Goal: Task Accomplishment & Management: Use online tool/utility

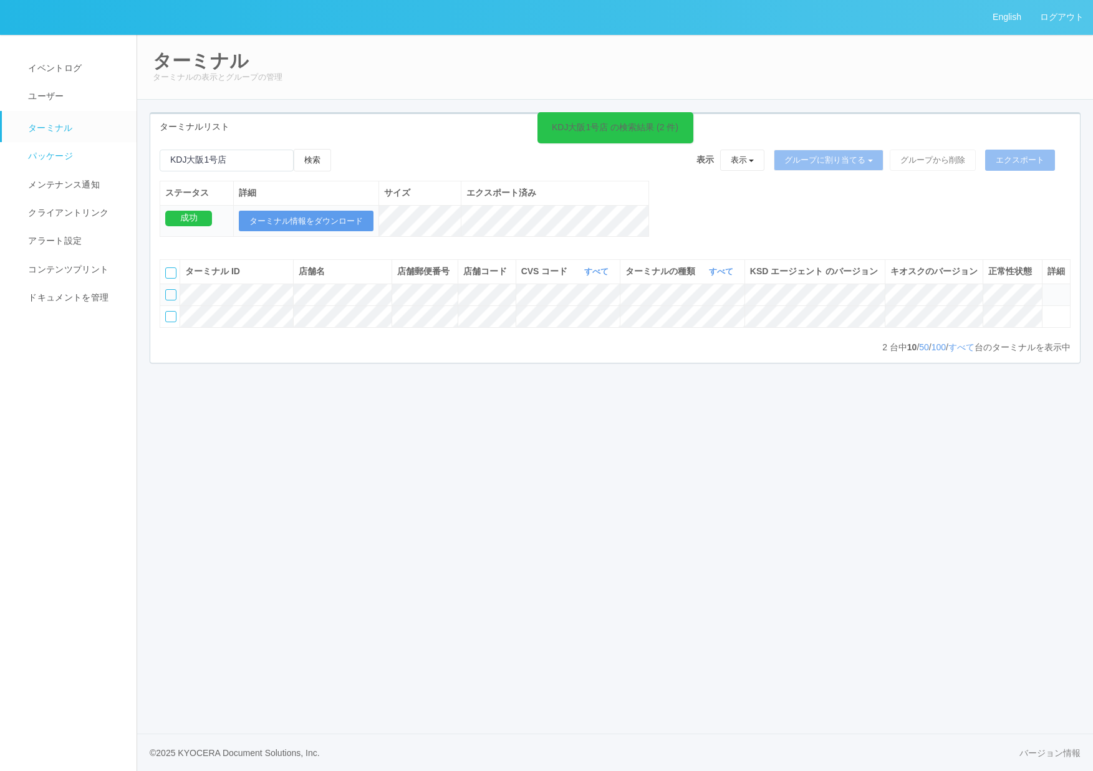
click at [76, 155] on link "パッケージ" at bounding box center [75, 156] width 146 height 28
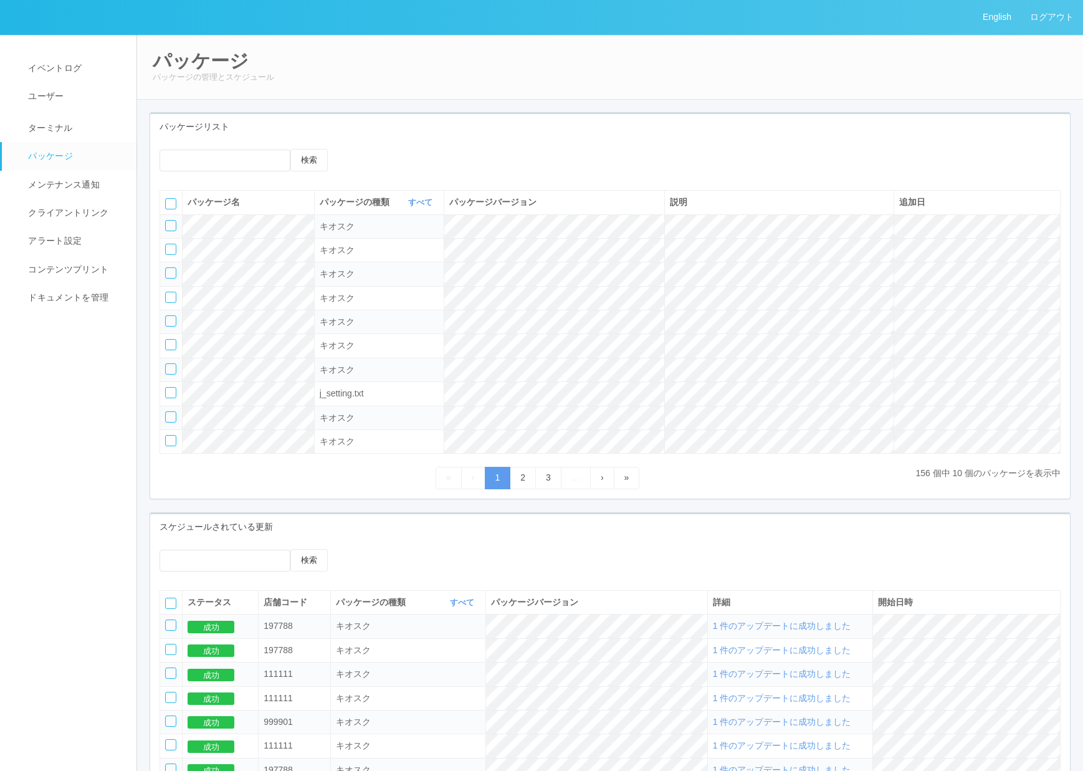
click at [171, 228] on div at bounding box center [170, 225] width 11 height 11
click at [375, 149] on icon at bounding box center [375, 149] width 0 height 0
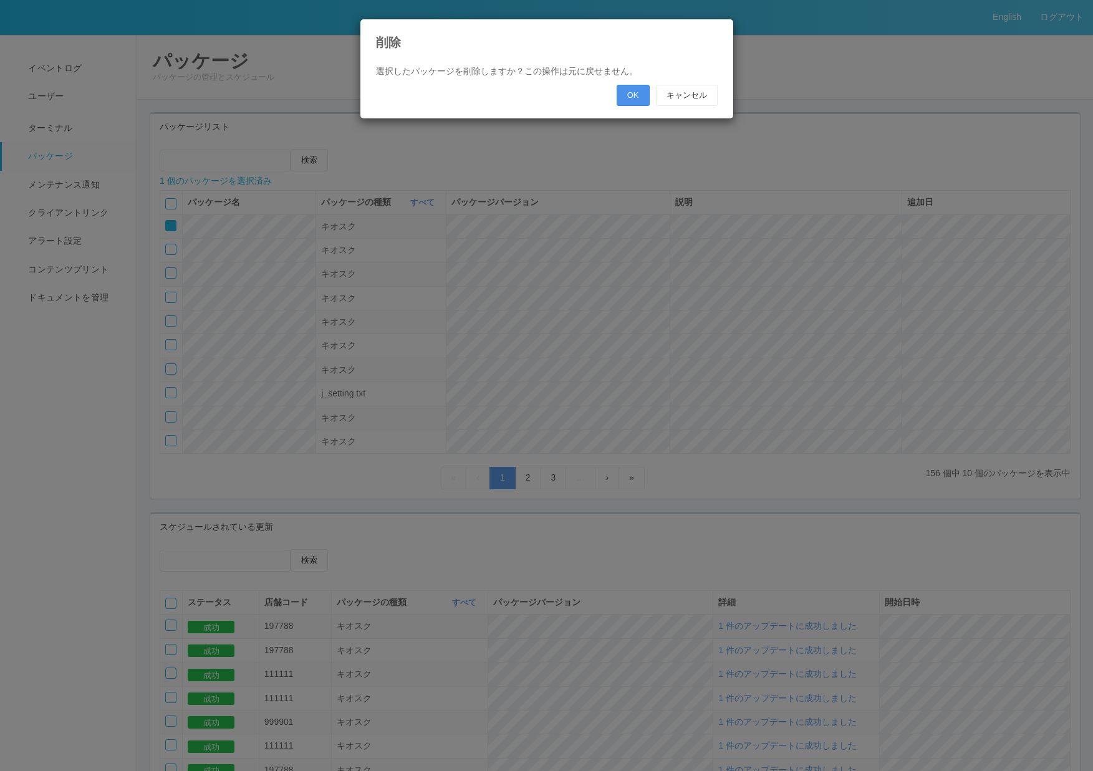
click at [638, 96] on button "OK" at bounding box center [632, 95] width 33 height 21
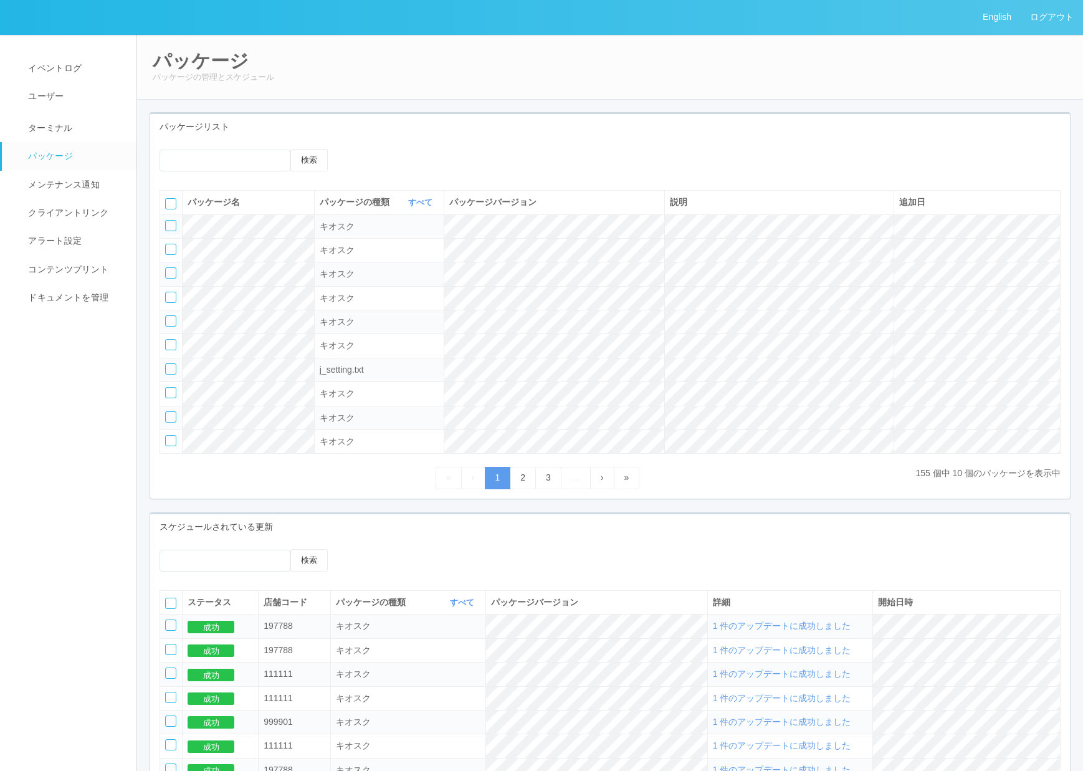
click at [356, 149] on icon at bounding box center [356, 149] width 0 height 0
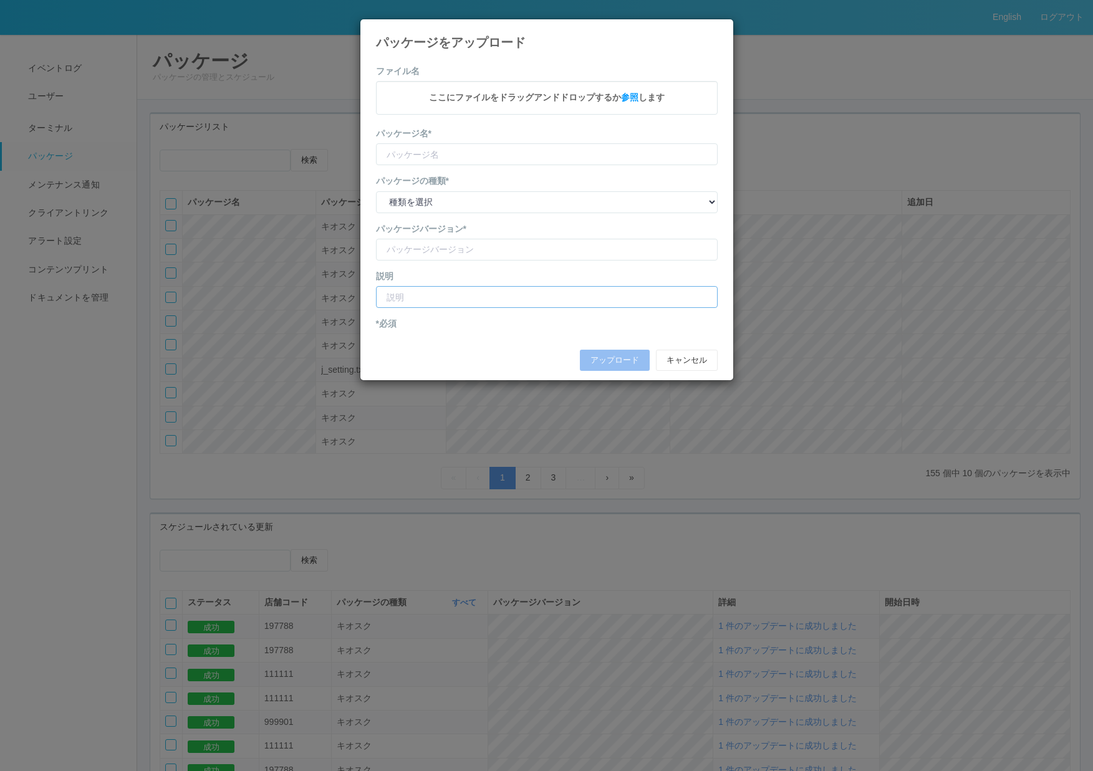
click at [418, 293] on input "text" at bounding box center [547, 297] width 342 height 22
paste input "脆弱性対応動作検証"
type input "脆弱性対応動作検証"
type input "CVSApp"
type input "2.1.5225"
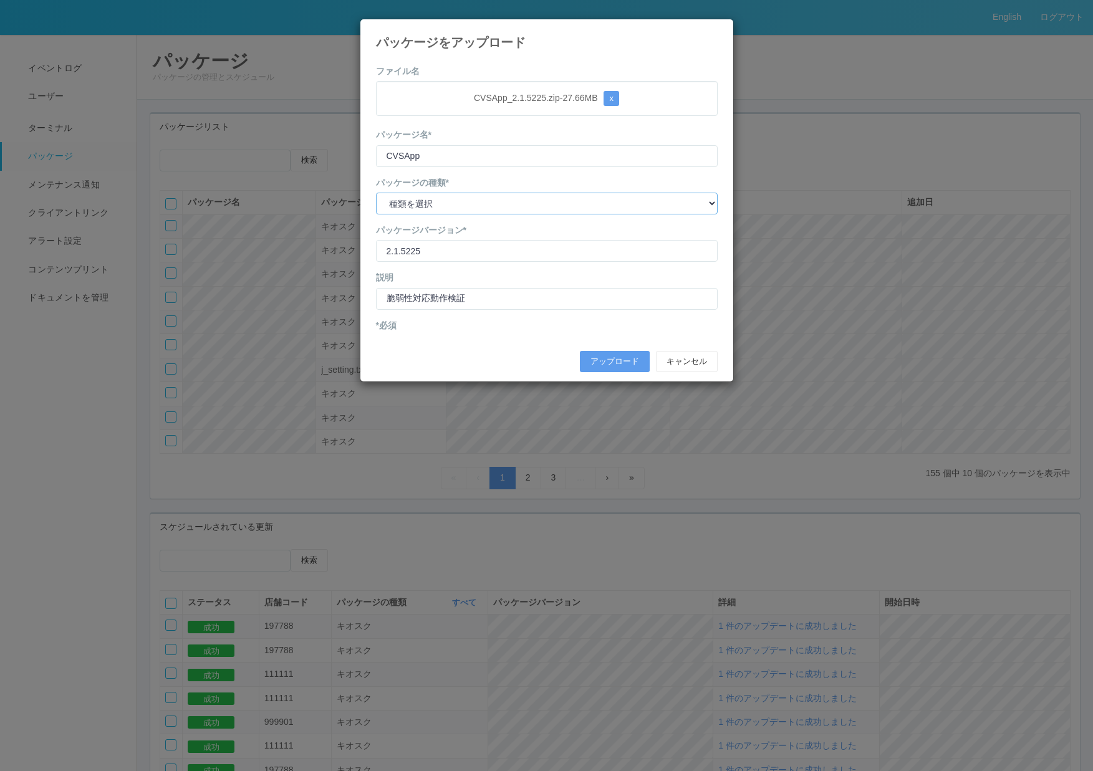
click at [429, 198] on select "種類を選択 キオスク KSD エージェント j_setting.txt" at bounding box center [547, 204] width 342 height 22
select select "Kiosk"
click at [376, 193] on select "種類を選択 キオスク KSD エージェント j_setting.txt" at bounding box center [547, 204] width 342 height 22
click at [594, 362] on button "アップロード" at bounding box center [615, 361] width 70 height 21
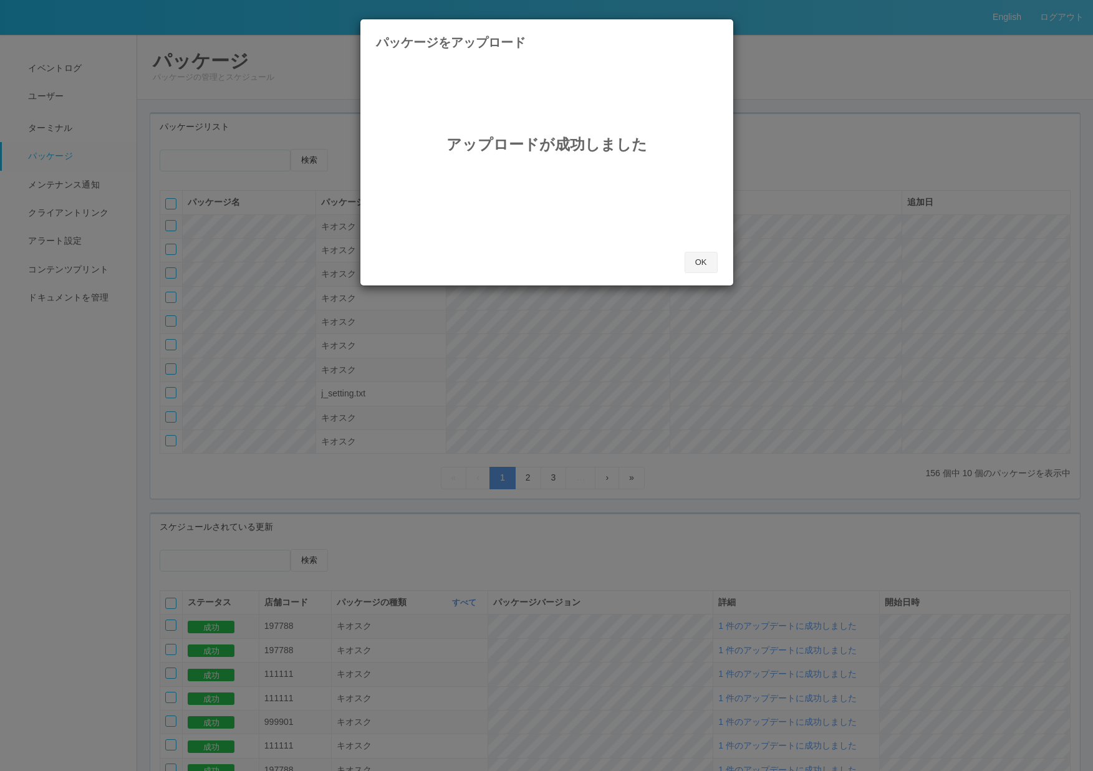
click at [699, 263] on button "OK" at bounding box center [700, 262] width 33 height 21
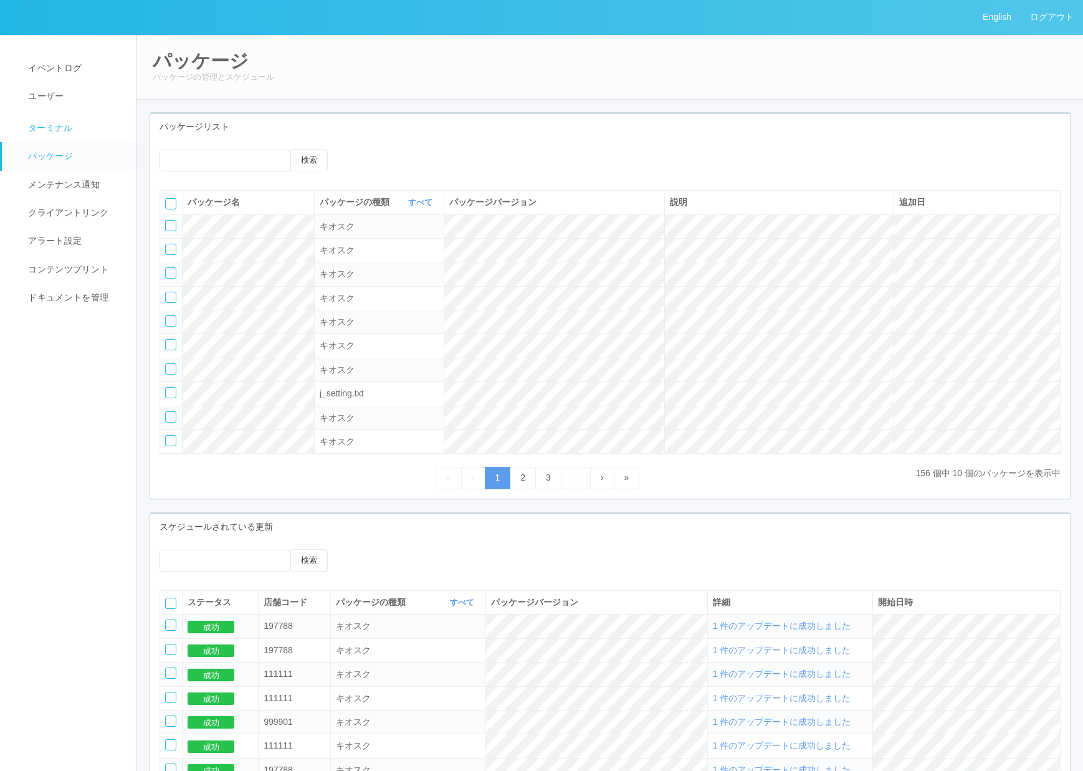
click at [44, 129] on span "ターミナル" at bounding box center [49, 128] width 48 height 10
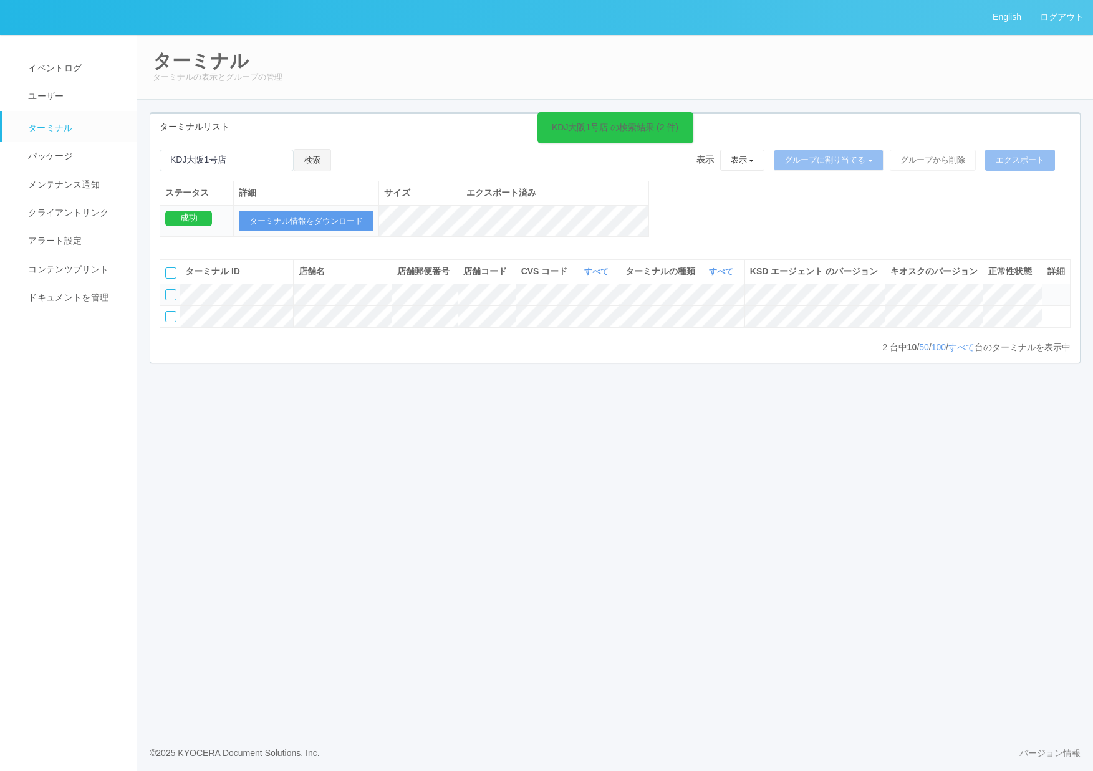
click at [317, 162] on button "検索" at bounding box center [312, 160] width 37 height 22
click at [168, 300] on div at bounding box center [170, 294] width 11 height 11
click at [343, 149] on icon at bounding box center [343, 149] width 0 height 0
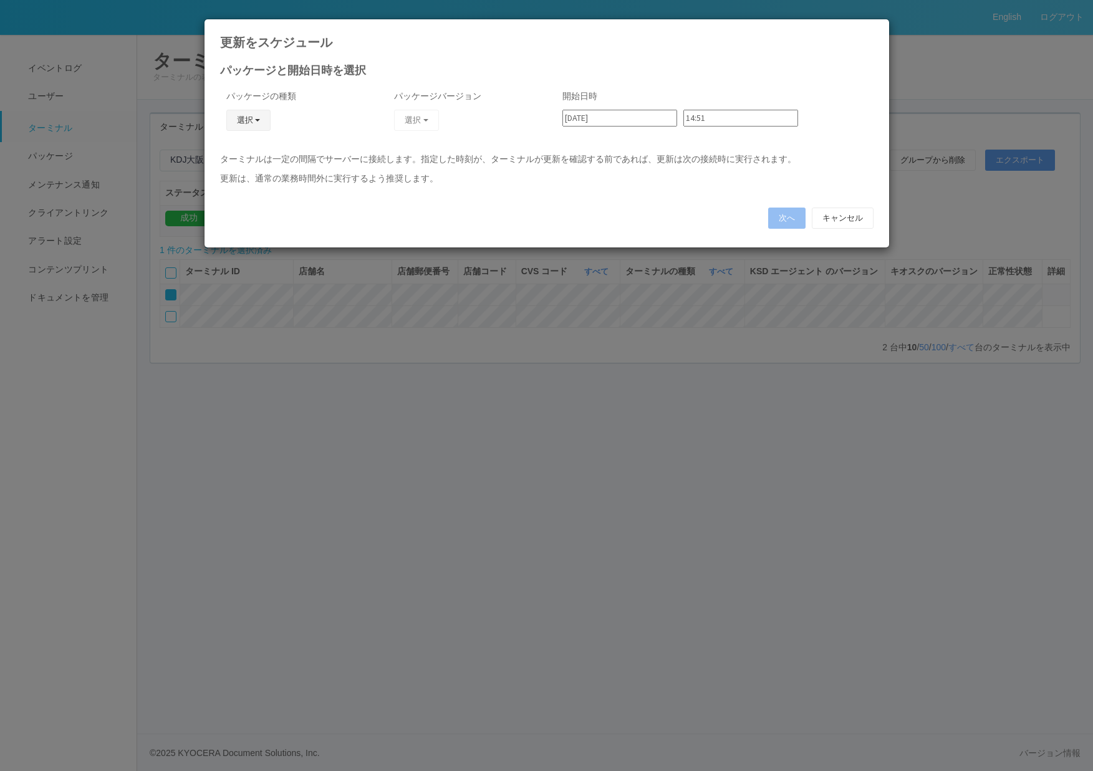
click at [264, 122] on button "選択" at bounding box center [248, 120] width 45 height 21
click at [244, 167] on link "キオスク" at bounding box center [230, 174] width 98 height 19
click at [395, 119] on button "選択" at bounding box center [416, 120] width 45 height 21
click at [388, 151] on link "2.1.5225" at bounding box center [386, 154] width 121 height 19
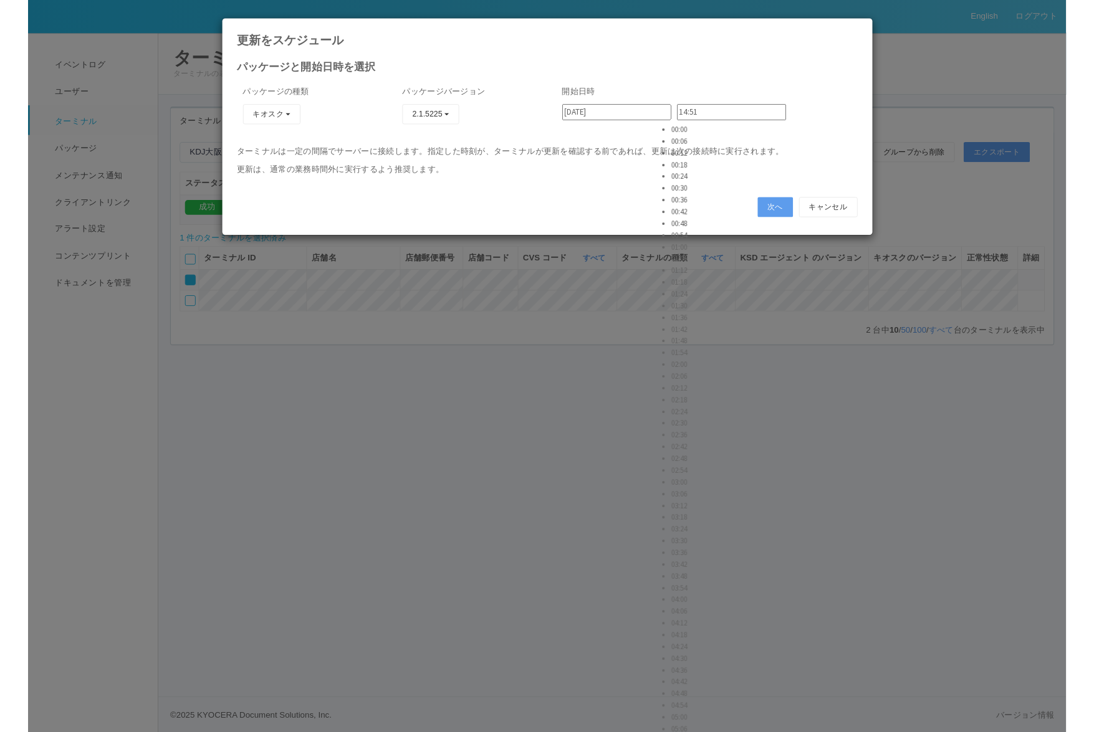
scroll to position [2618, 0]
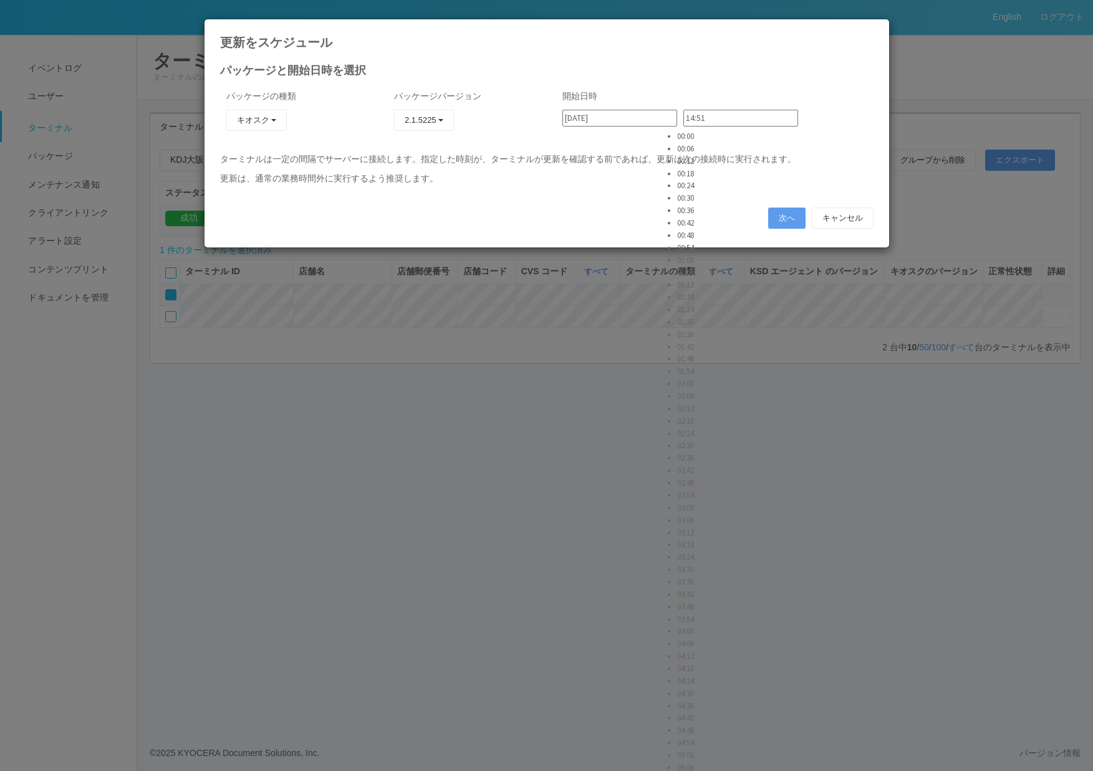
click at [693, 120] on input "14:51" at bounding box center [740, 118] width 115 height 17
type input "14:54"
click at [799, 93] on p "開始日時" at bounding box center [714, 96] width 305 height 13
click at [800, 219] on button "次へ" at bounding box center [786, 218] width 37 height 21
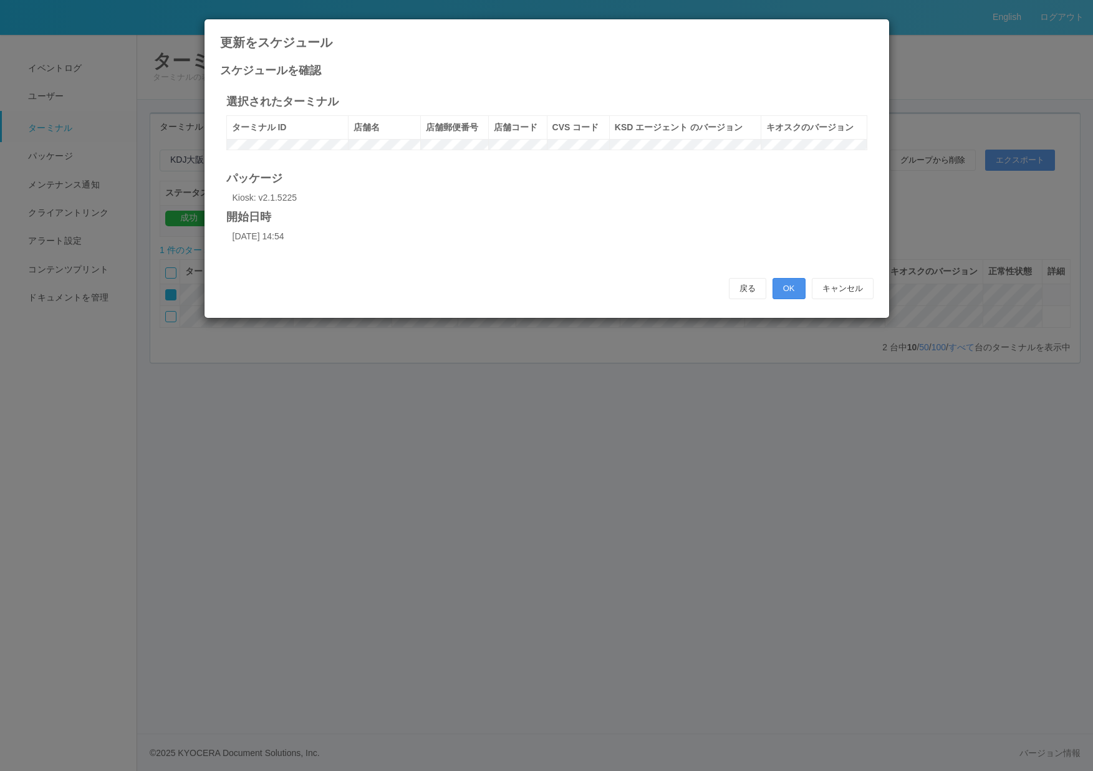
click at [796, 299] on button "OK" at bounding box center [788, 288] width 33 height 21
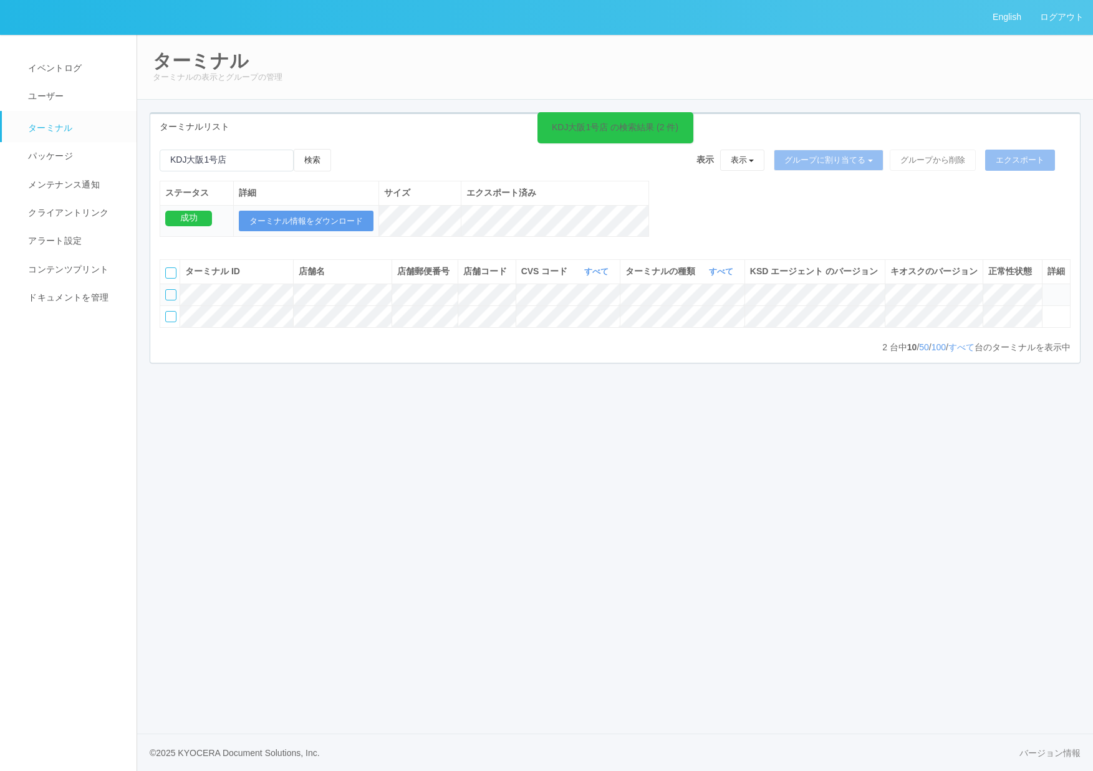
click at [658, 539] on div "English ログアウト イベントログ ユーザー ターミナル パッケージ メンテナンス通知 クライアントリンク アラート設定 コンテンツプリント ドキュメン…" at bounding box center [546, 385] width 1093 height 771
click at [443, 636] on div "English ログアウト イベントログ ユーザー ターミナル パッケージ メンテナンス通知 クライアントリンク アラート設定 コンテンツプリント ドキュメン…" at bounding box center [546, 385] width 1093 height 771
click at [907, 352] on span "10" at bounding box center [912, 347] width 10 height 10
click at [852, 463] on div "English ログアウト イベントログ ユーザー ターミナル パッケージ メンテナンス通知 クライアントリンク アラート設定 コンテンツプリント ドキュメン…" at bounding box center [546, 385] width 1093 height 771
